Goal: Transaction & Acquisition: Purchase product/service

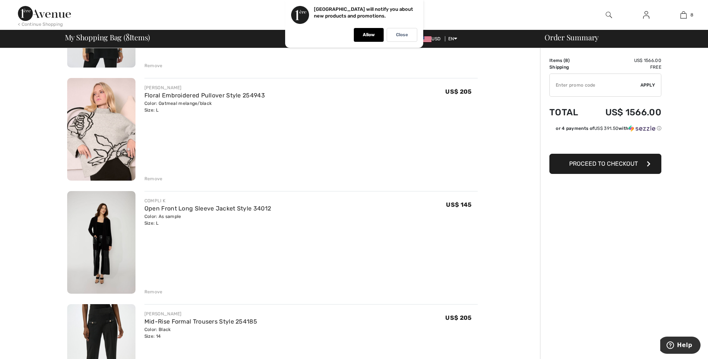
scroll to position [150, 0]
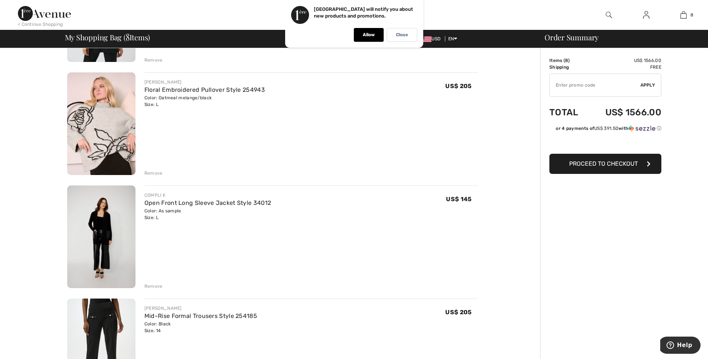
click at [150, 172] on div "Remove" at bounding box center [154, 173] width 18 height 7
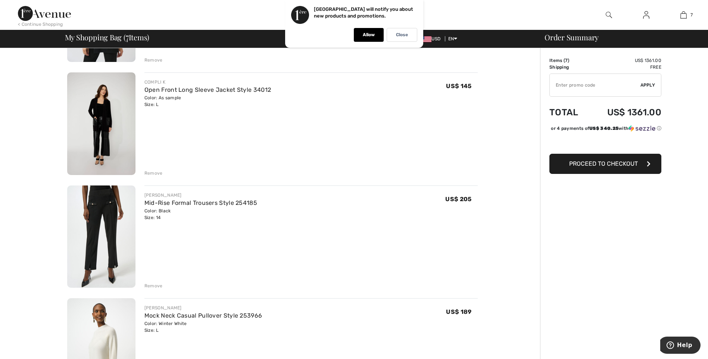
click at [106, 119] on img at bounding box center [101, 123] width 68 height 103
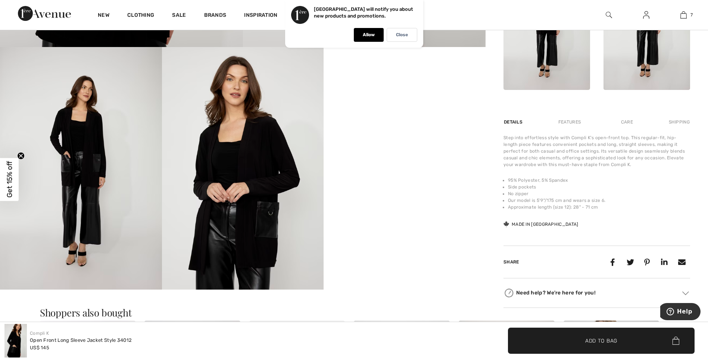
scroll to position [364, 0]
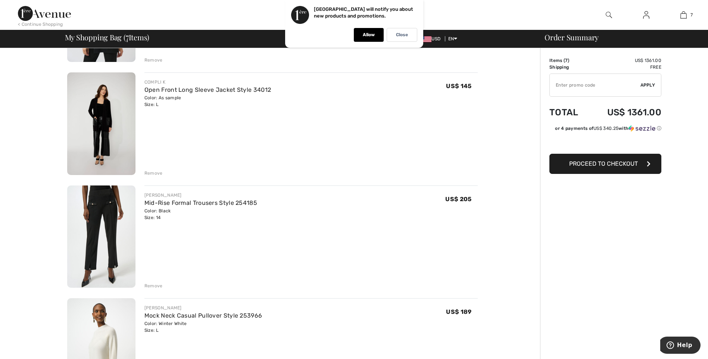
click at [152, 285] on div "Remove" at bounding box center [154, 286] width 18 height 7
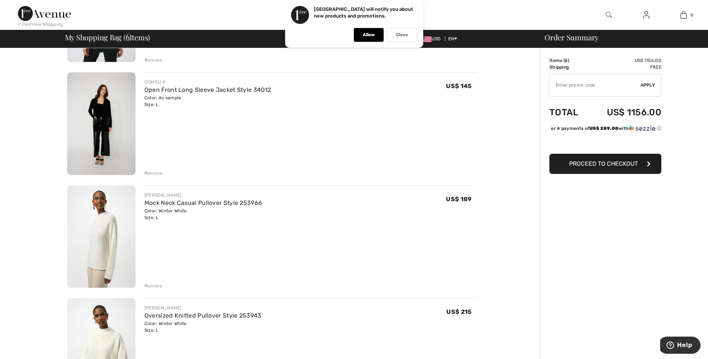
click at [105, 253] on img at bounding box center [101, 237] width 68 height 103
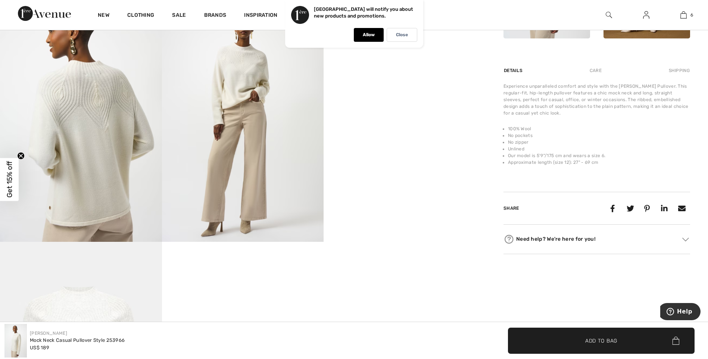
scroll to position [412, 0]
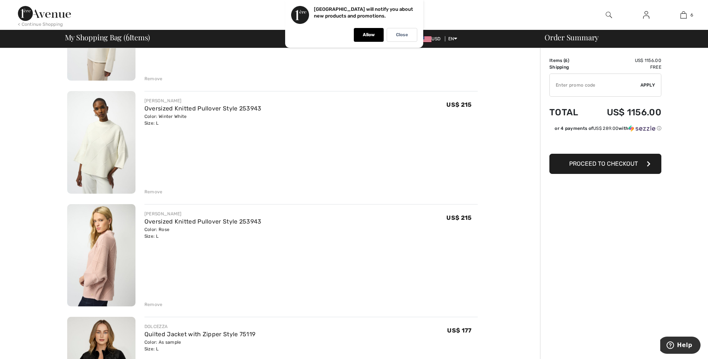
scroll to position [359, 0]
click at [104, 151] on img at bounding box center [101, 141] width 68 height 103
click at [155, 190] on div "Remove" at bounding box center [154, 190] width 18 height 7
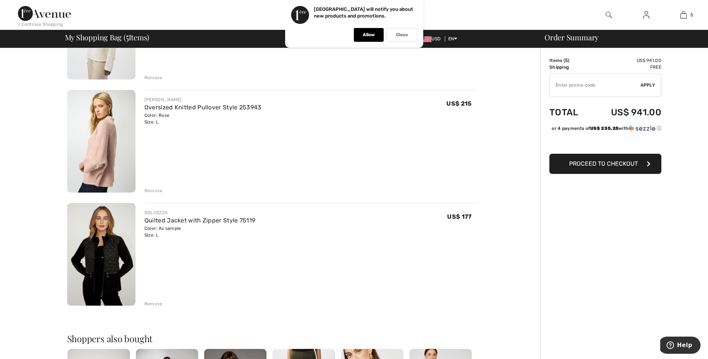
click at [100, 159] on img at bounding box center [101, 141] width 68 height 103
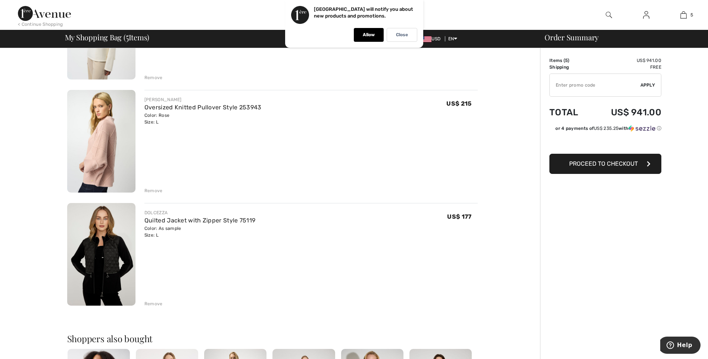
click at [110, 259] on img at bounding box center [101, 254] width 68 height 103
